Goal: Task Accomplishment & Management: Use online tool/utility

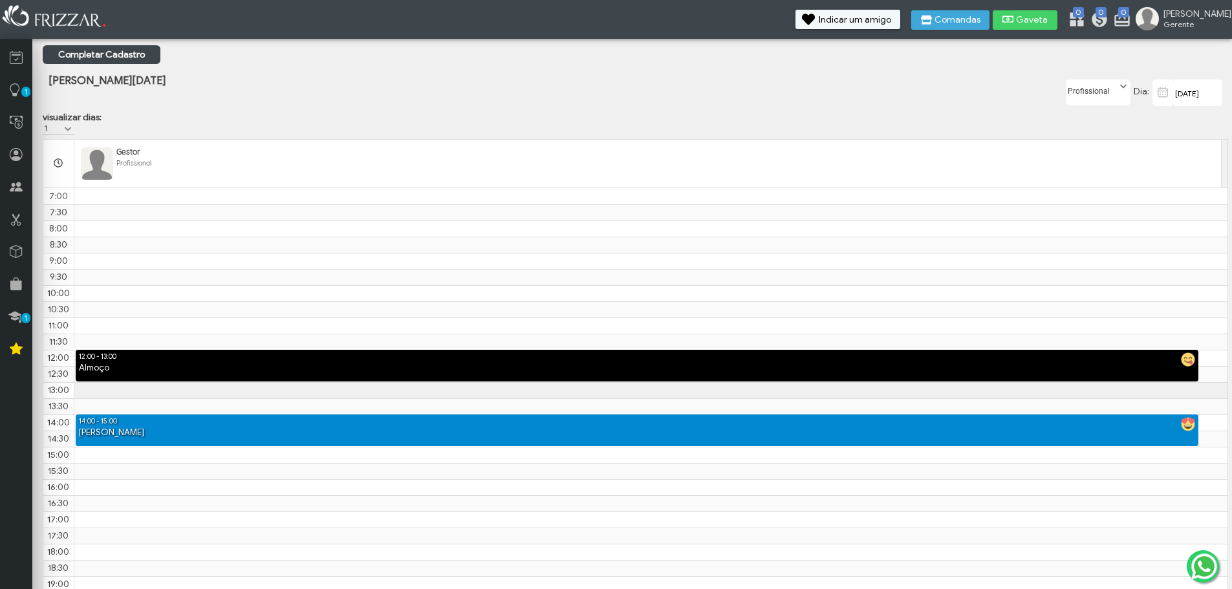
click at [1121, 90] on span at bounding box center [1123, 86] width 13 height 13
click at [976, 116] on div "[PERSON_NAME][DATE] [DATE] Dia: Profissional Gestor Profissional visualizar dia…" at bounding box center [635, 104] width 1185 height 61
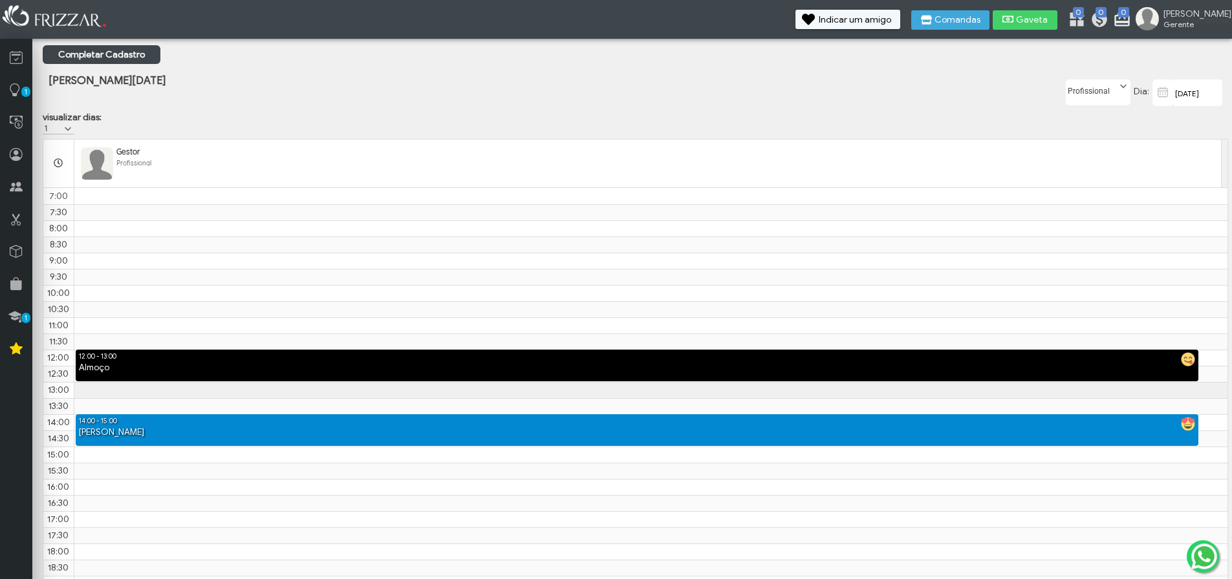
click at [1126, 19] on icon at bounding box center [1119, 16] width 13 height 13
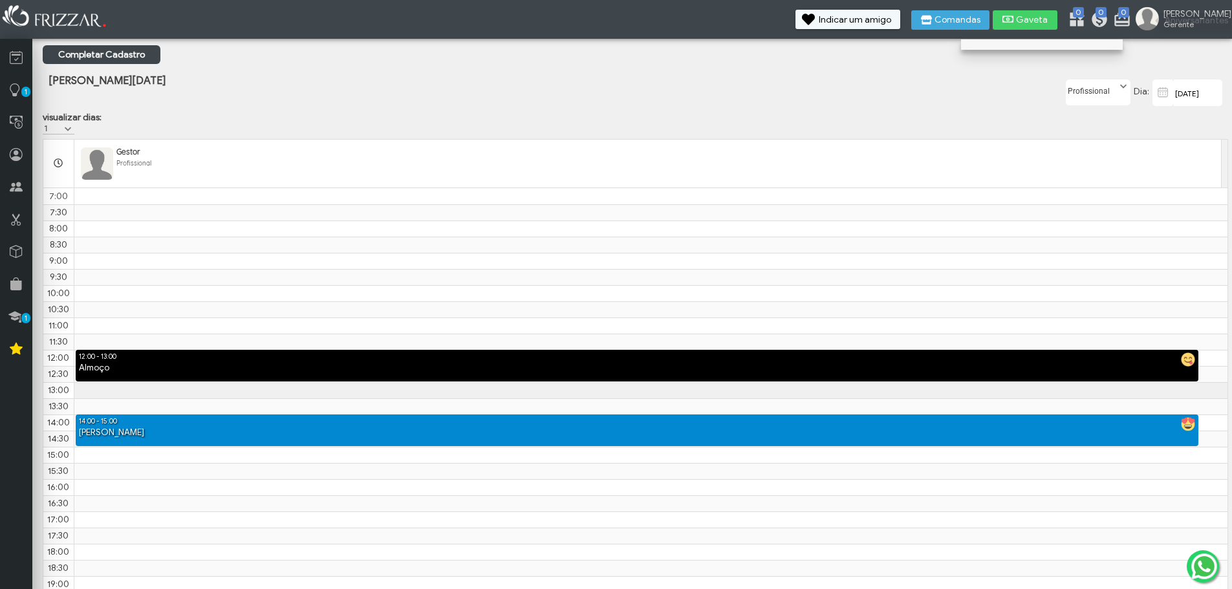
click at [996, 97] on div "[DATE] Dia: Profissional Gestor Profissional" at bounding box center [1030, 93] width 395 height 38
click at [1204, 23] on span "Gerente" at bounding box center [1193, 24] width 58 height 10
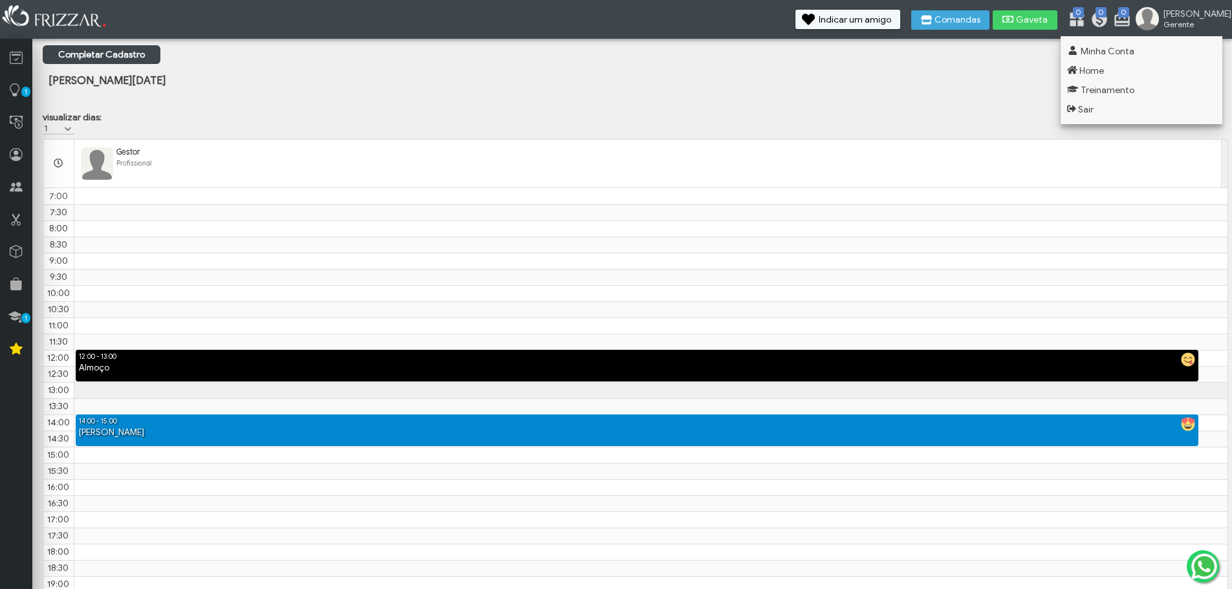
click at [927, 105] on div "[DATE] Dia: Profissional Gestor Profissional" at bounding box center [1030, 93] width 395 height 38
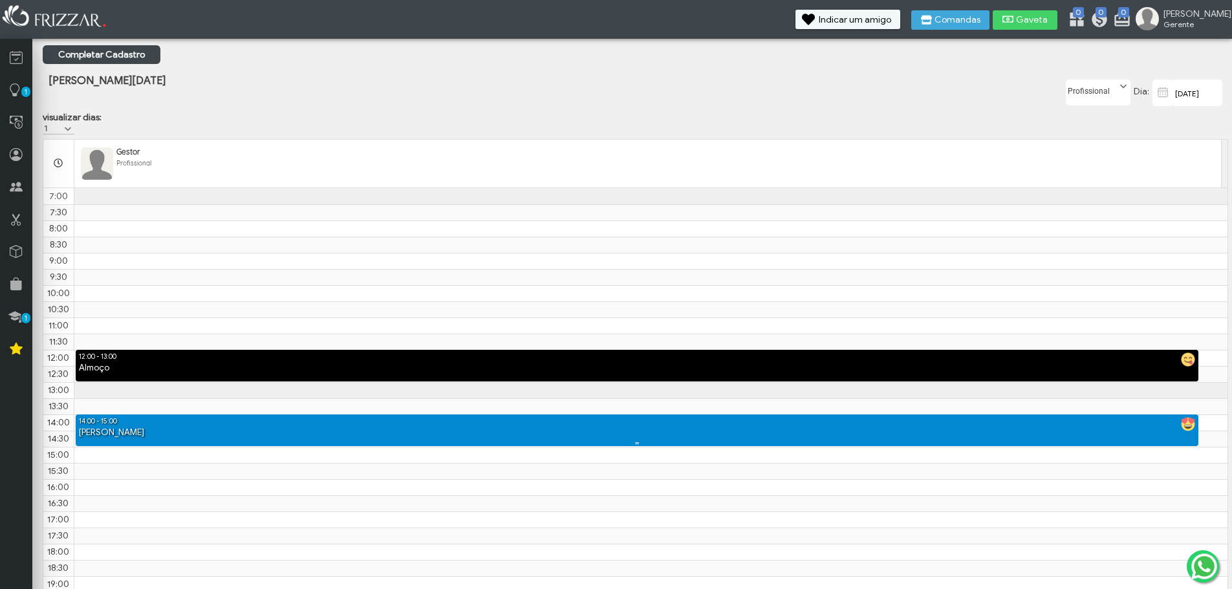
click at [233, 438] on div "[PERSON_NAME]" at bounding box center [637, 433] width 1123 height 12
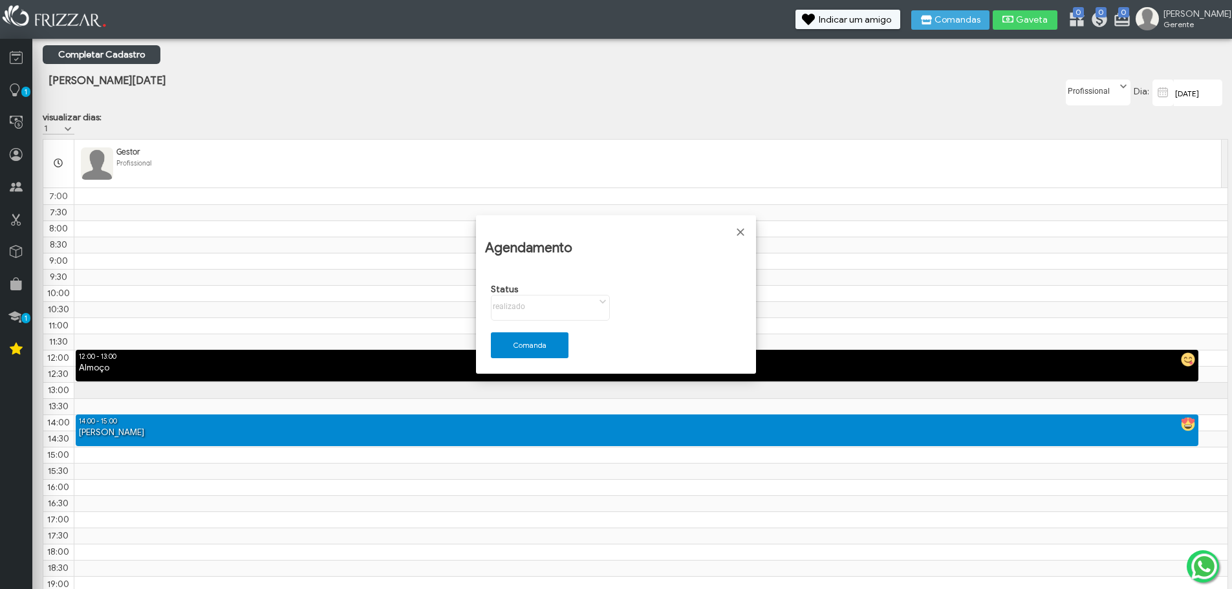
click at [543, 312] on div "Status agendado confirmado chegou desmarcou em atendimento faltou realizado age…" at bounding box center [550, 302] width 131 height 49
click at [609, 300] on div "Status agendado confirmado chegou desmarcou em atendimento faltou realizado age…" at bounding box center [550, 302] width 131 height 49
click at [583, 315] on div "Status agendado confirmado chegou desmarcou em atendimento faltou realizado age…" at bounding box center [550, 302] width 131 height 49
click at [736, 229] on span "Fechar" at bounding box center [740, 232] width 13 height 13
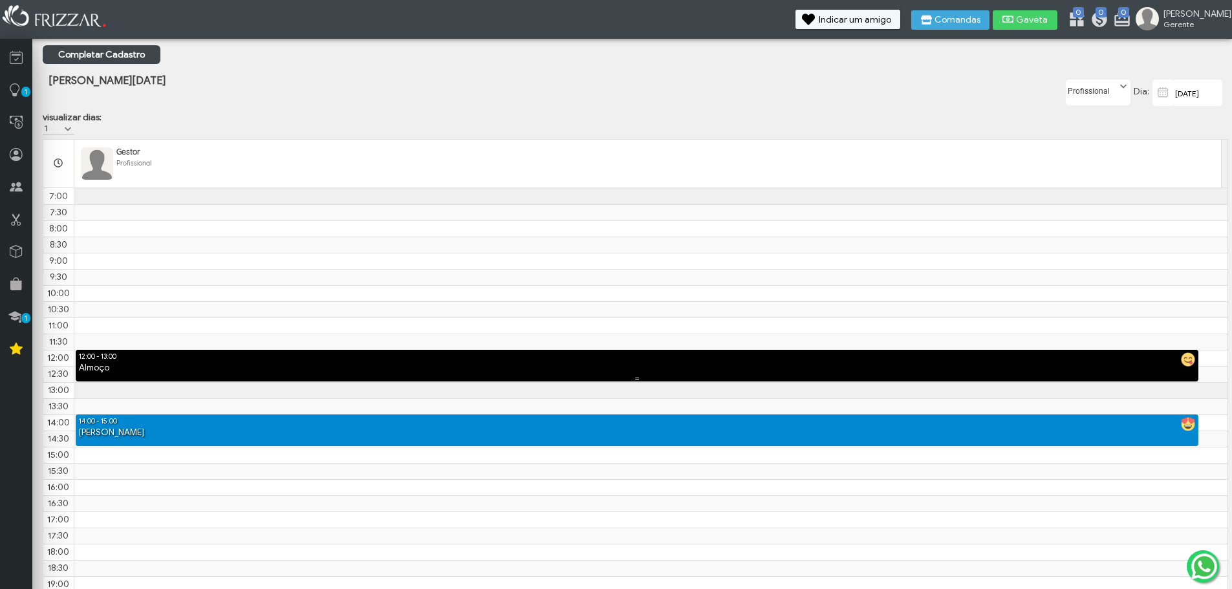
click at [474, 362] on div "12:00 - 13:00" at bounding box center [637, 356] width 1123 height 12
click at [495, 371] on div "Almoço" at bounding box center [637, 368] width 1123 height 12
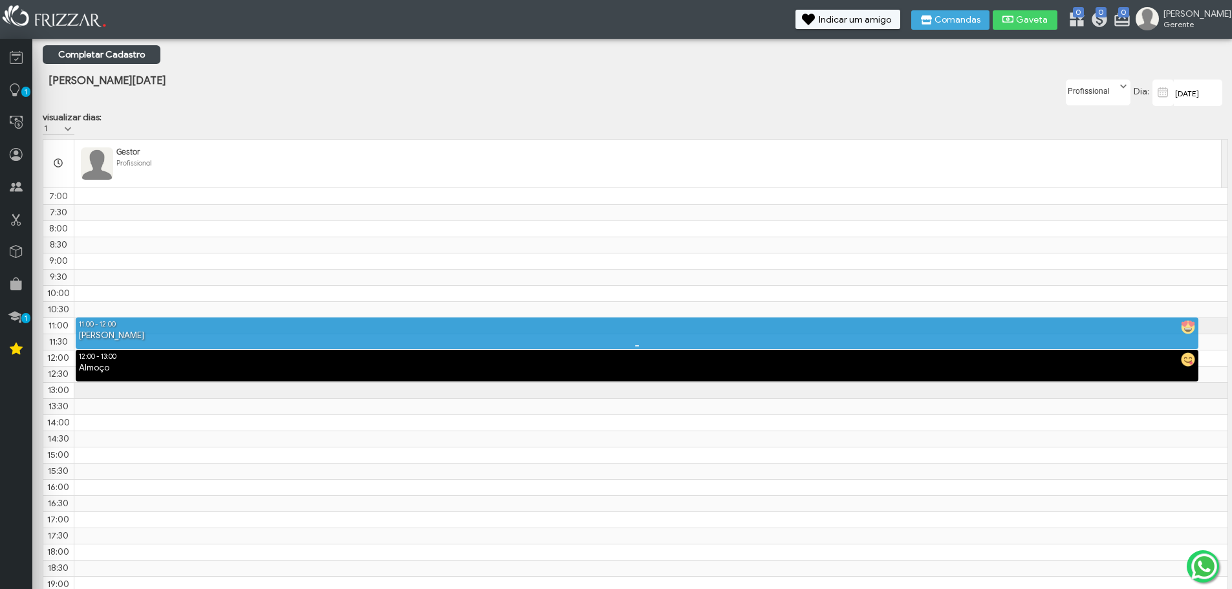
drag, startPoint x: 524, startPoint y: 427, endPoint x: 521, endPoint y: 337, distance: 89.9
click at [521, 188] on div "11:00 - 12:00 [PERSON_NAME] 12:00 - 13:00 Almoço 14:00 - 15:00 [PERSON_NAME]" at bounding box center [650, 188] width 1153 height 0
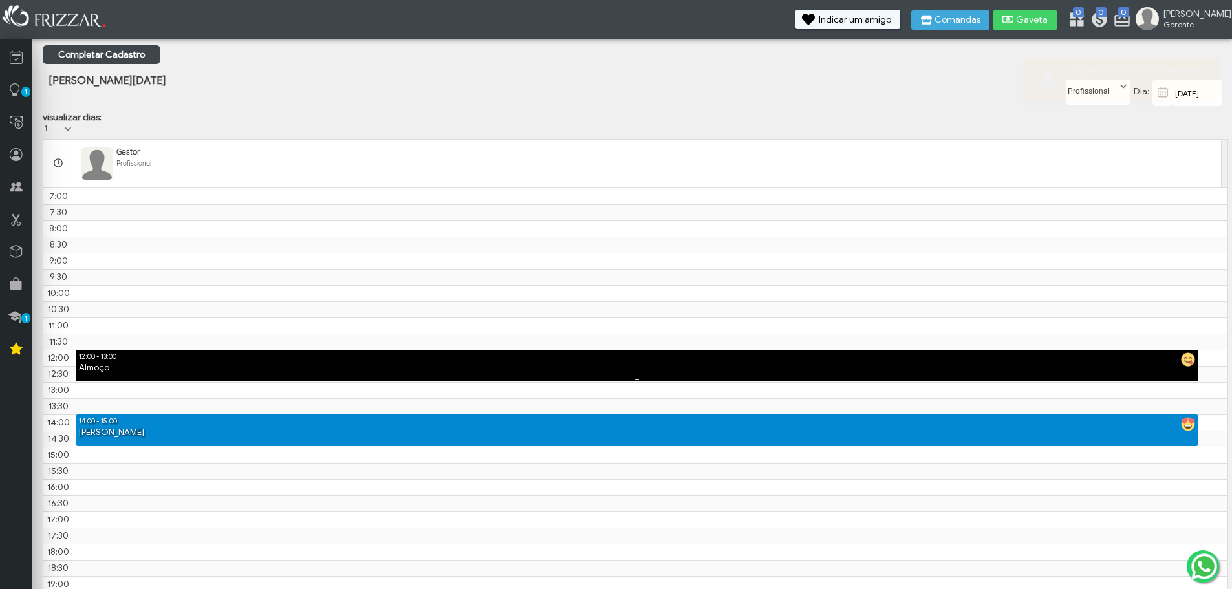
scroll to position [33, 0]
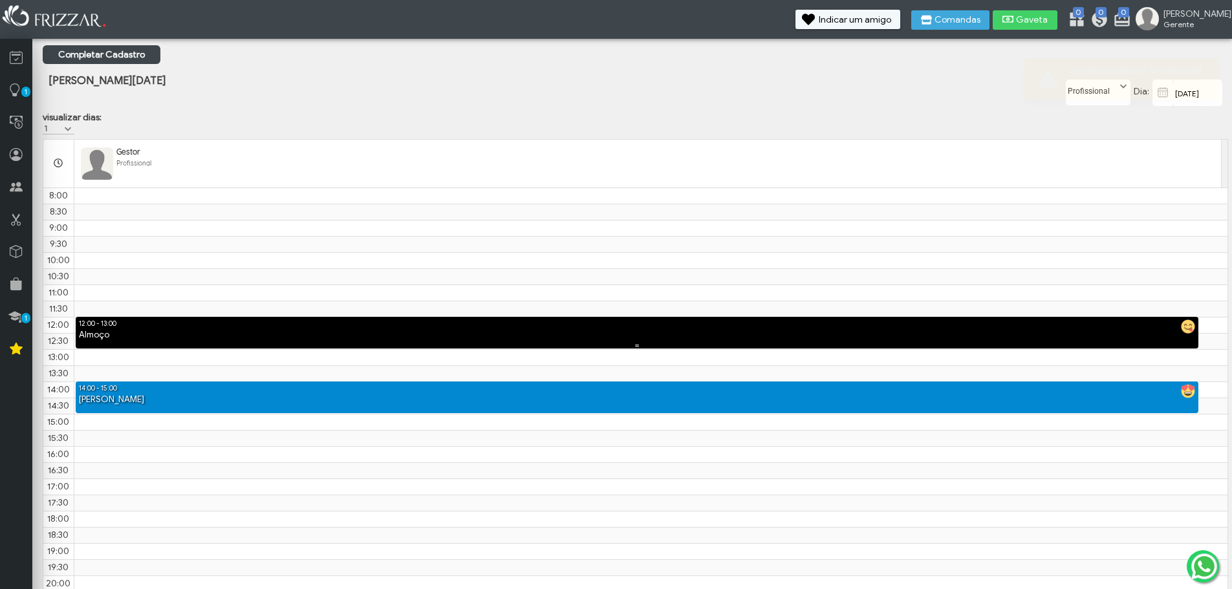
click at [547, 336] on div "Almoço" at bounding box center [637, 335] width 1123 height 12
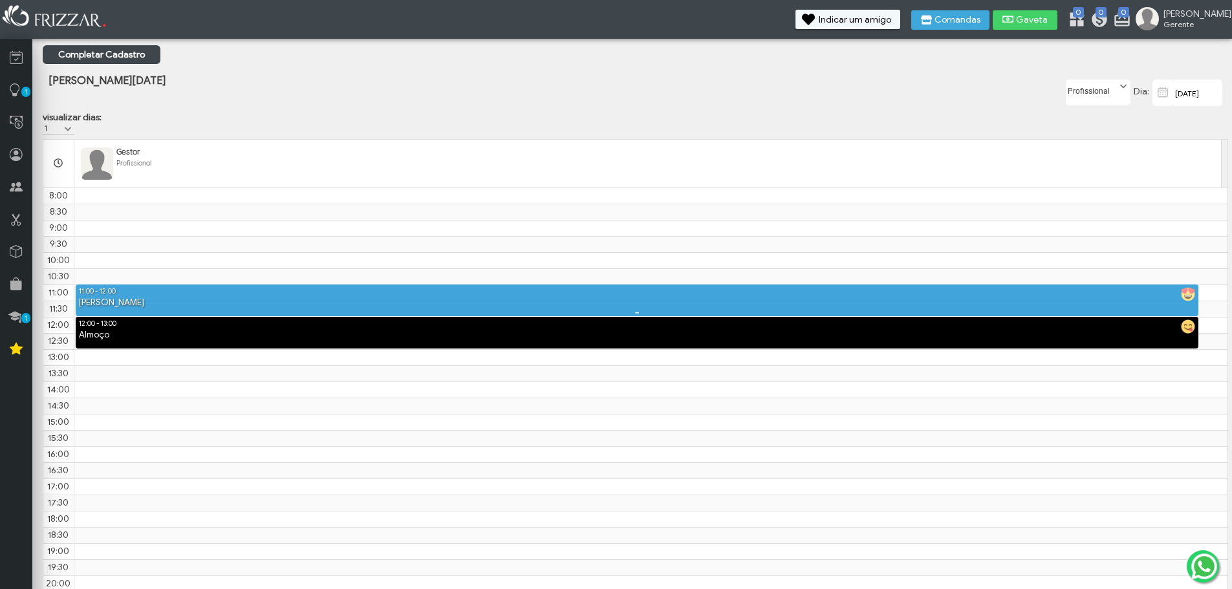
drag, startPoint x: 506, startPoint y: 385, endPoint x: 502, endPoint y: 300, distance: 85.5
click at [502, 155] on div "11:00 - 12:00 [PERSON_NAME] 12:00 - 13:00 Almoço 14:00 - 15:00 [PERSON_NAME]" at bounding box center [650, 155] width 1153 height 0
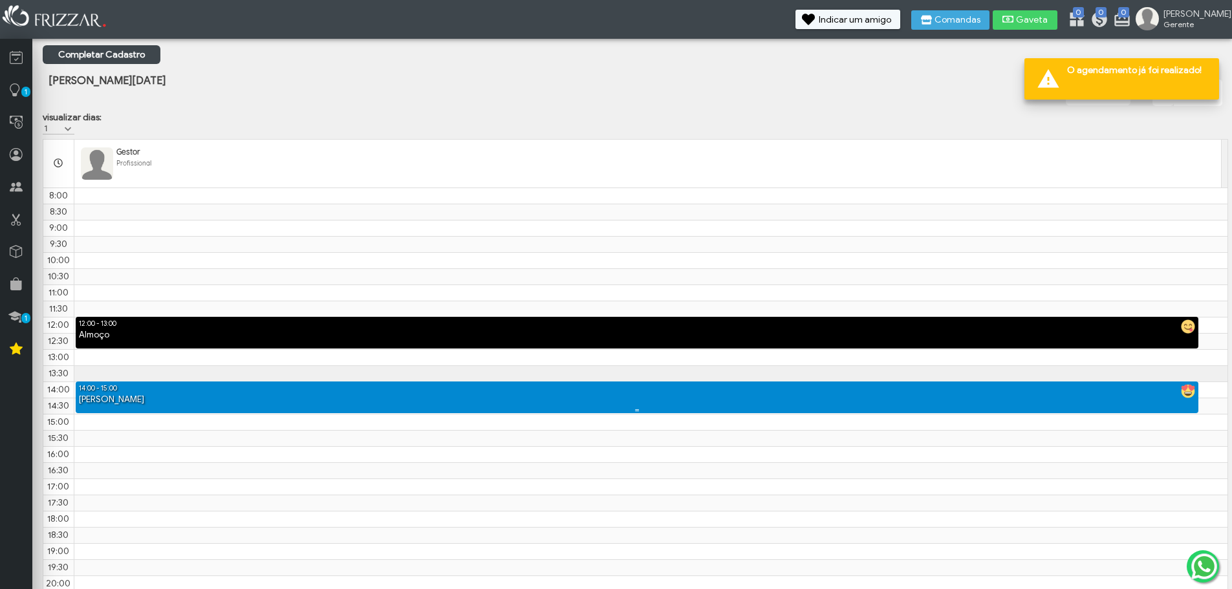
click at [555, 394] on div "14:00 - 15:00" at bounding box center [637, 388] width 1123 height 12
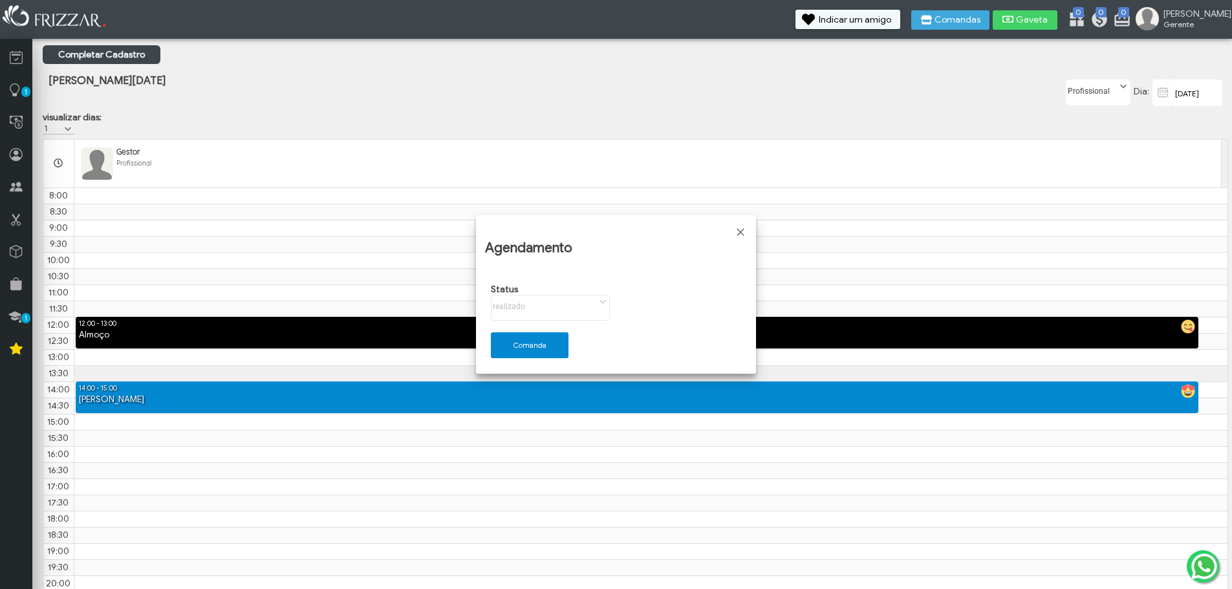
click at [542, 311] on div "Status agendado confirmado chegou desmarcou em atendimento faltou realizado age…" at bounding box center [550, 302] width 131 height 49
click at [542, 341] on span "Comanda" at bounding box center [530, 346] width 60 height 10
